Goal: Find specific page/section: Find specific page/section

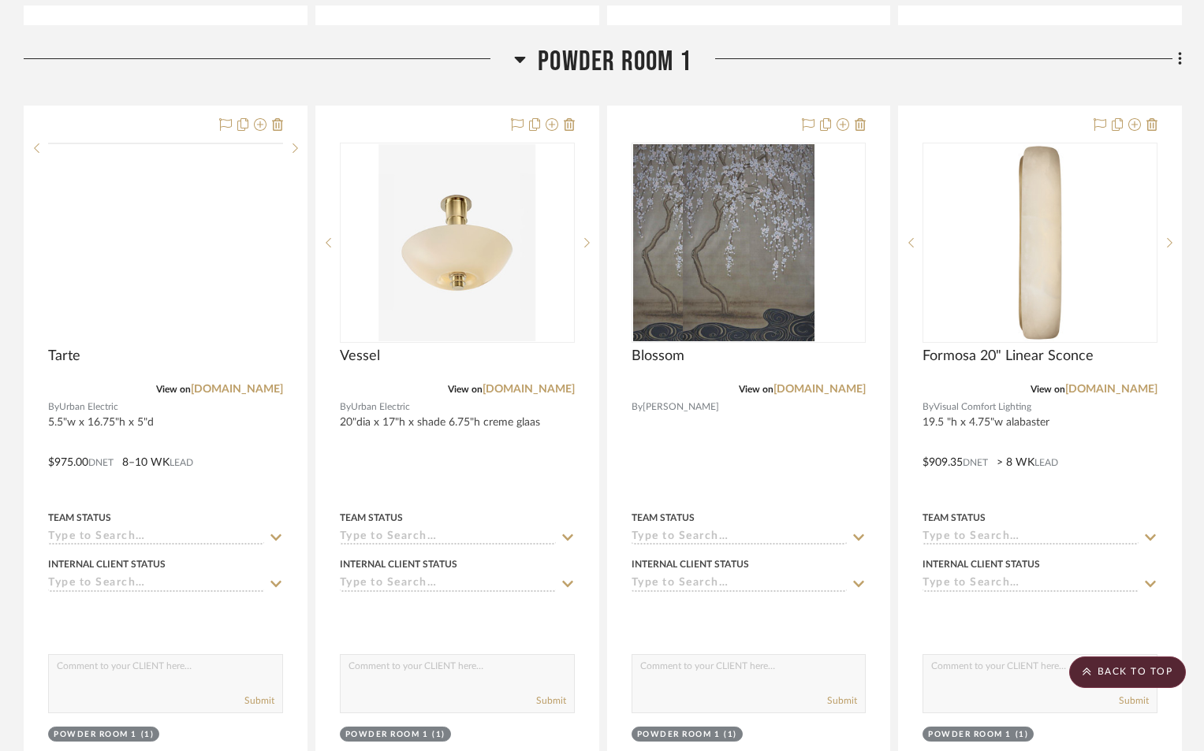
scroll to position [1971, 0]
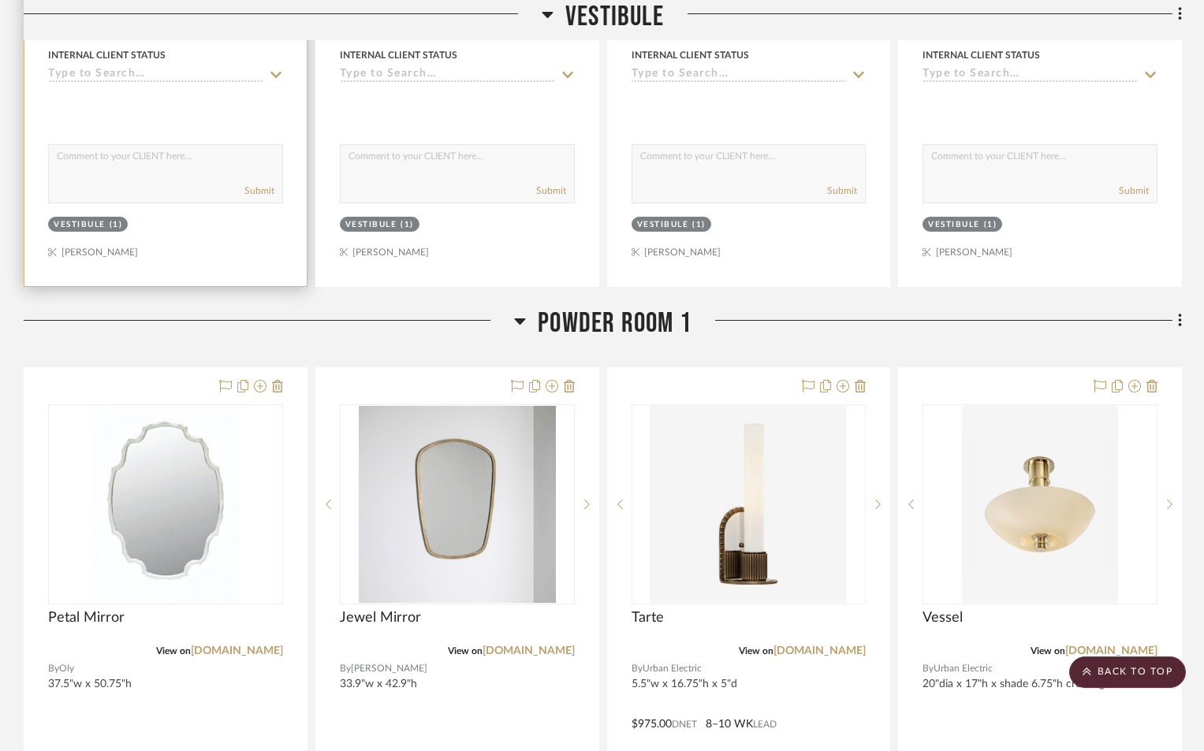
scroll to position [1814, 0]
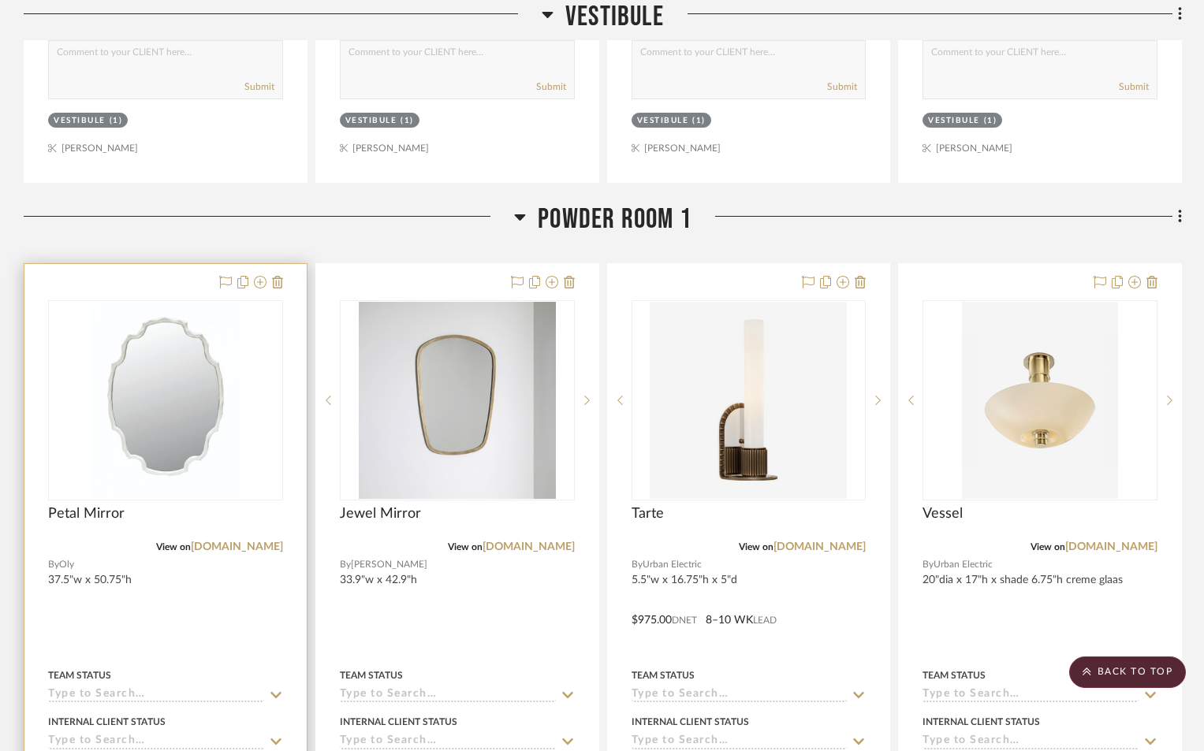
click at [219, 559] on div at bounding box center [165, 609] width 282 height 690
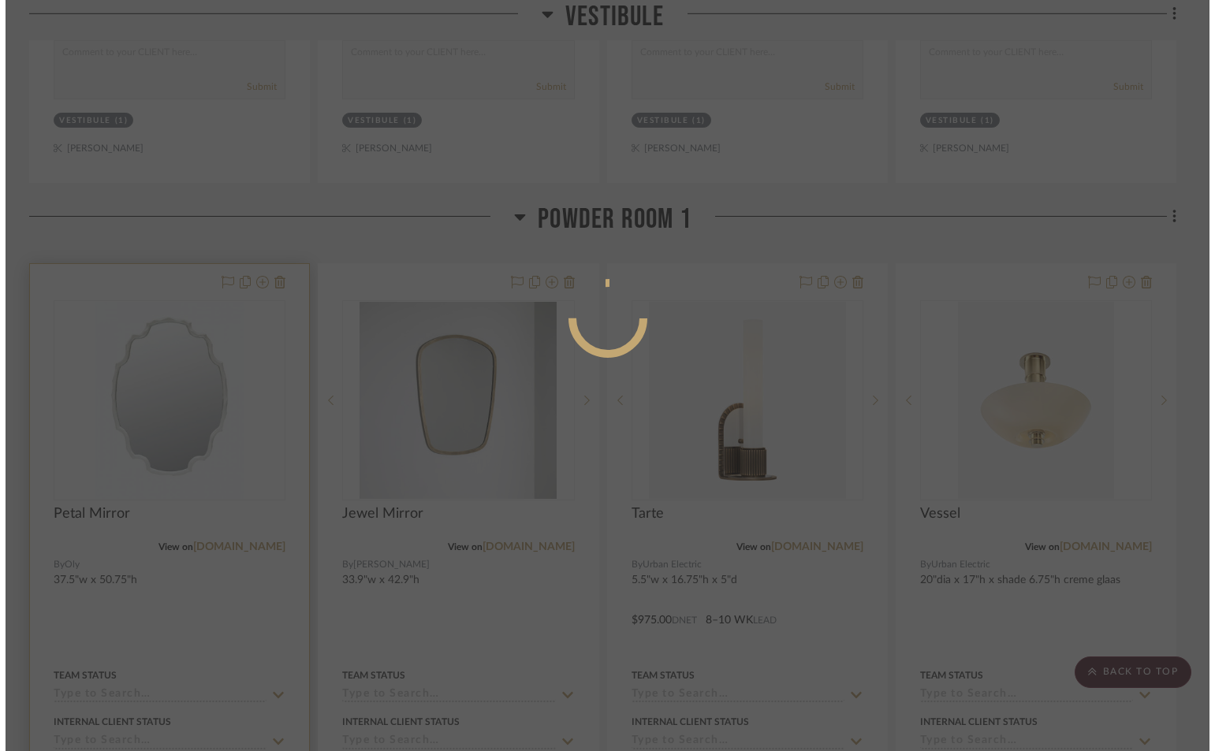
scroll to position [0, 0]
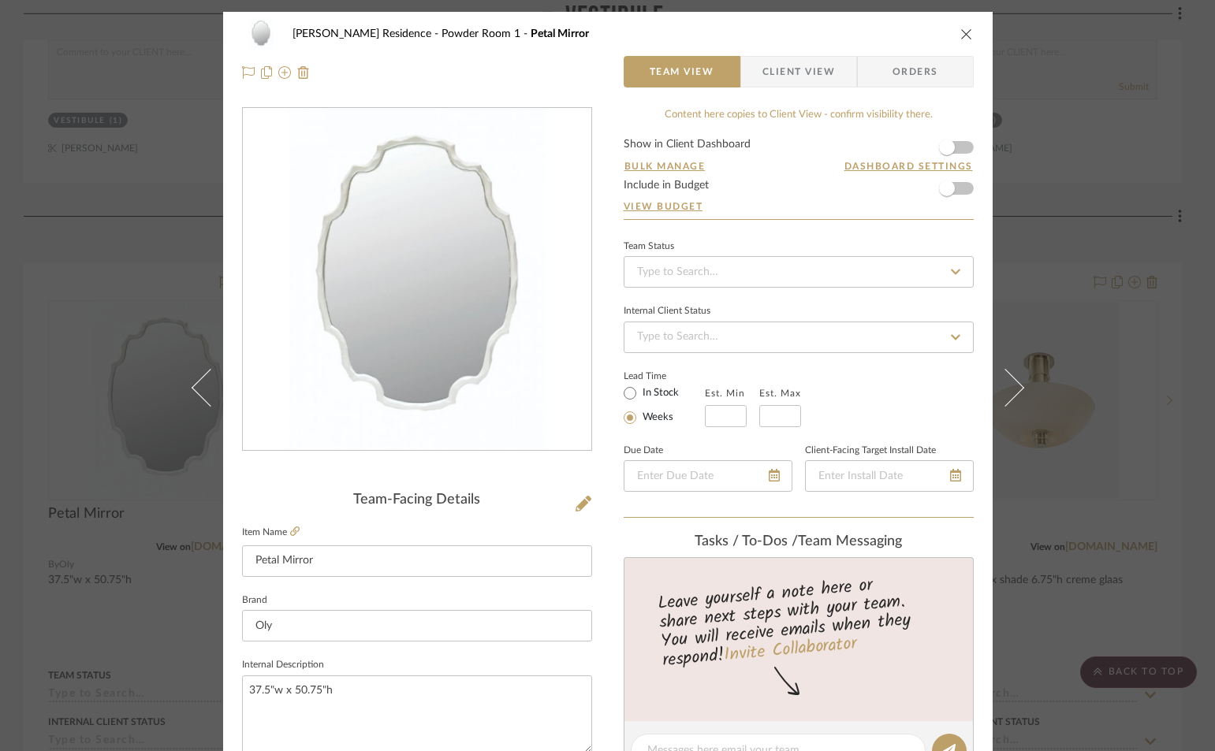
click at [960, 33] on icon "close" at bounding box center [966, 34] width 13 height 13
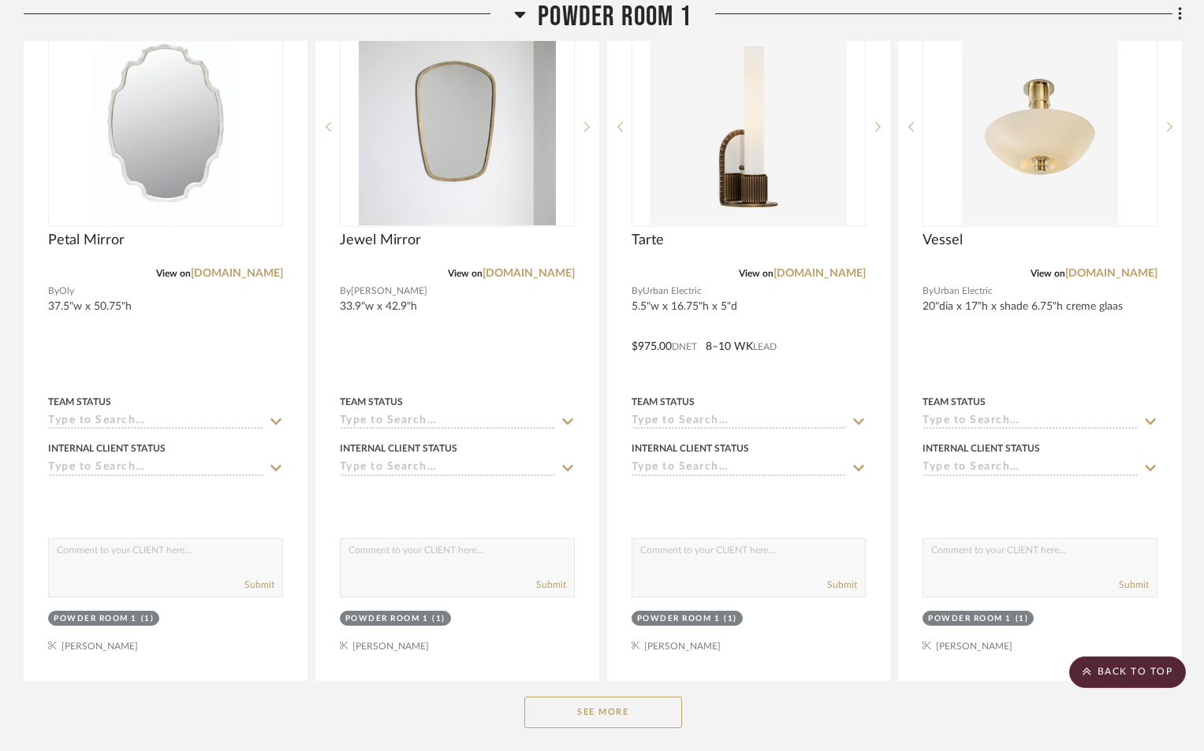
scroll to position [2129, 0]
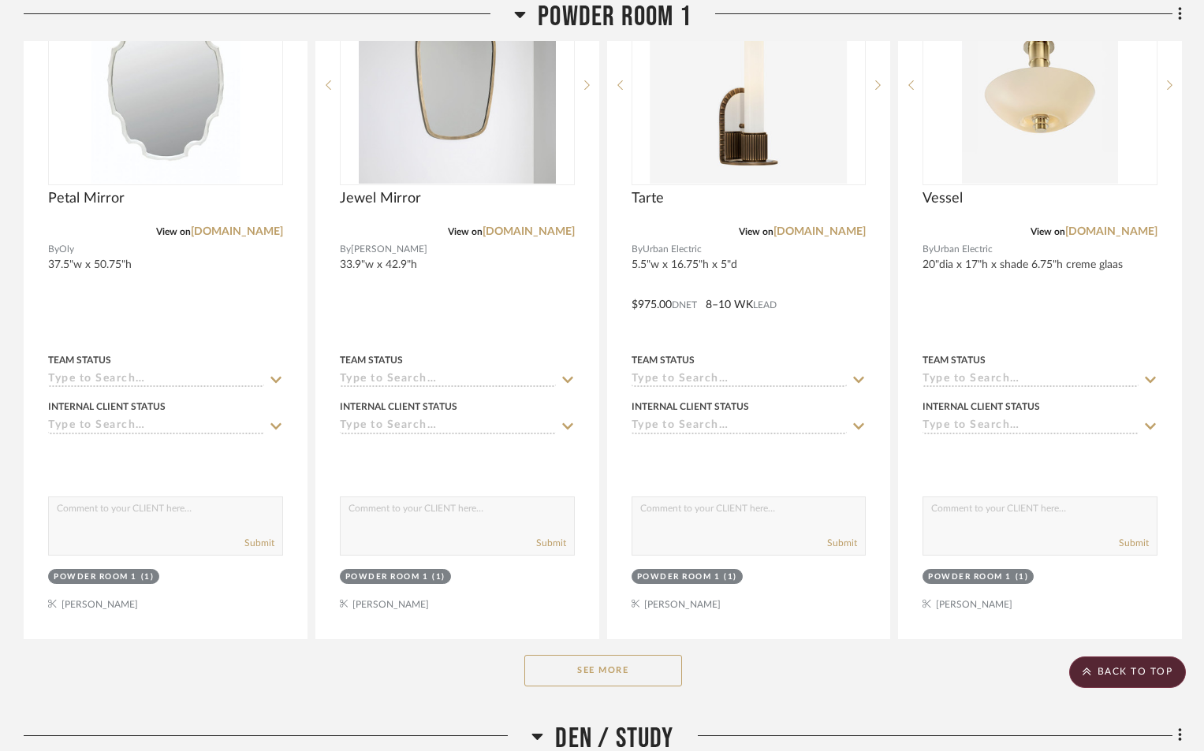
click at [586, 655] on button "See More" at bounding box center [603, 671] width 158 height 32
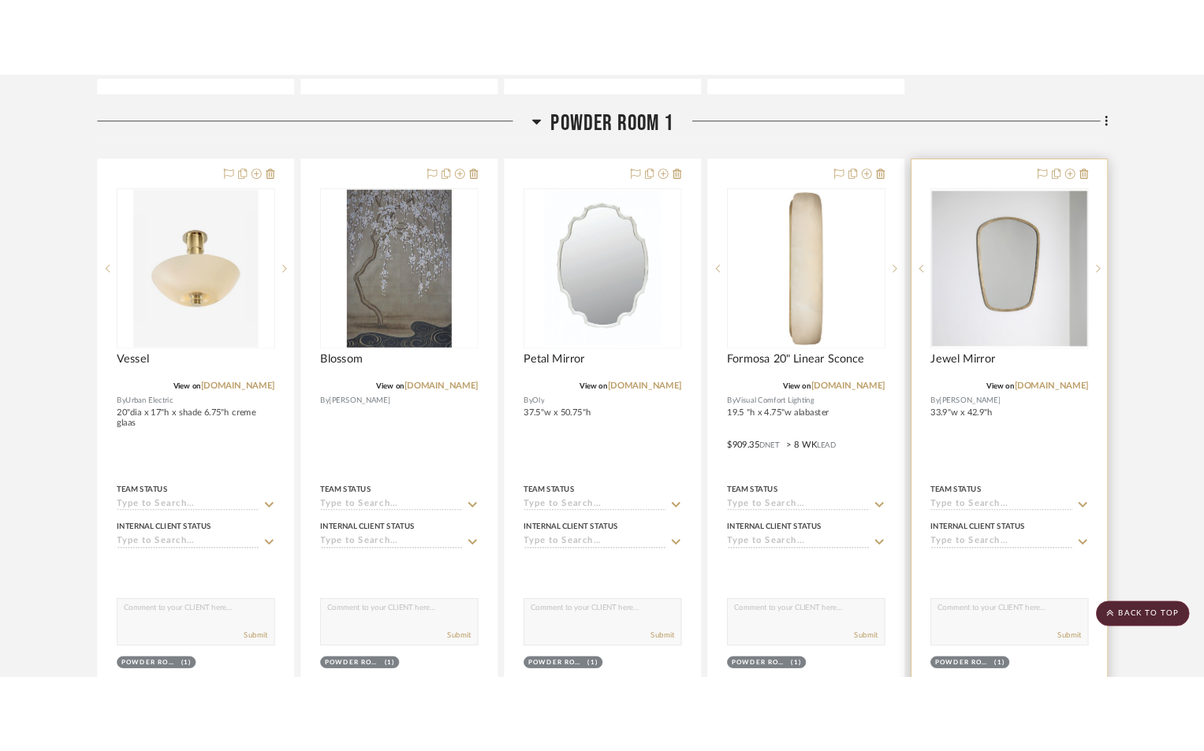
scroll to position [1892, 0]
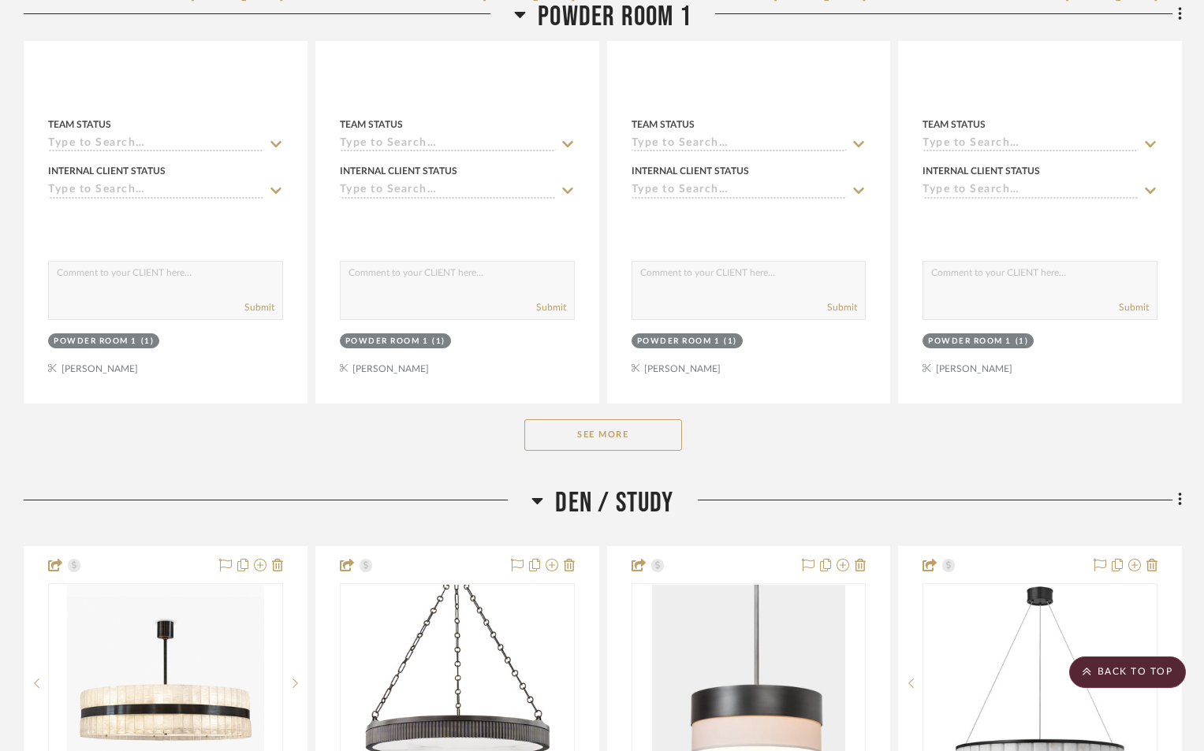
scroll to position [2366, 0]
click at [563, 419] on button "See More" at bounding box center [603, 435] width 158 height 32
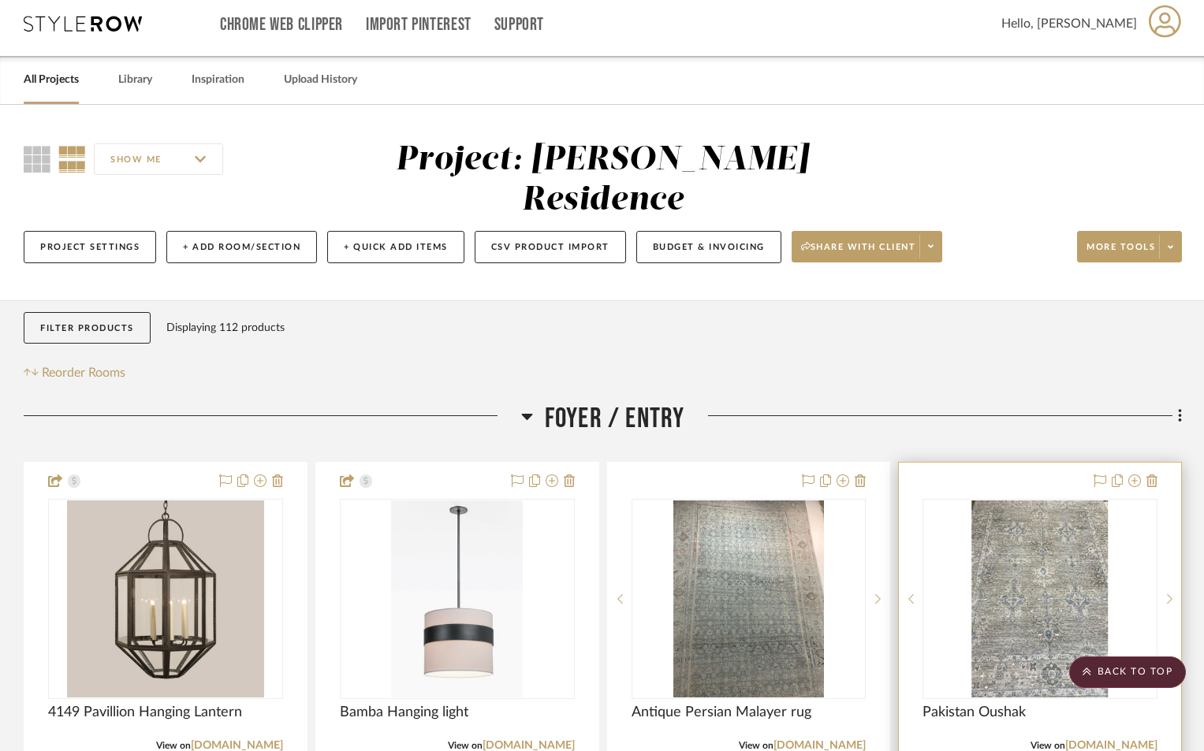
scroll to position [0, 0]
